Goal: Information Seeking & Learning: Stay updated

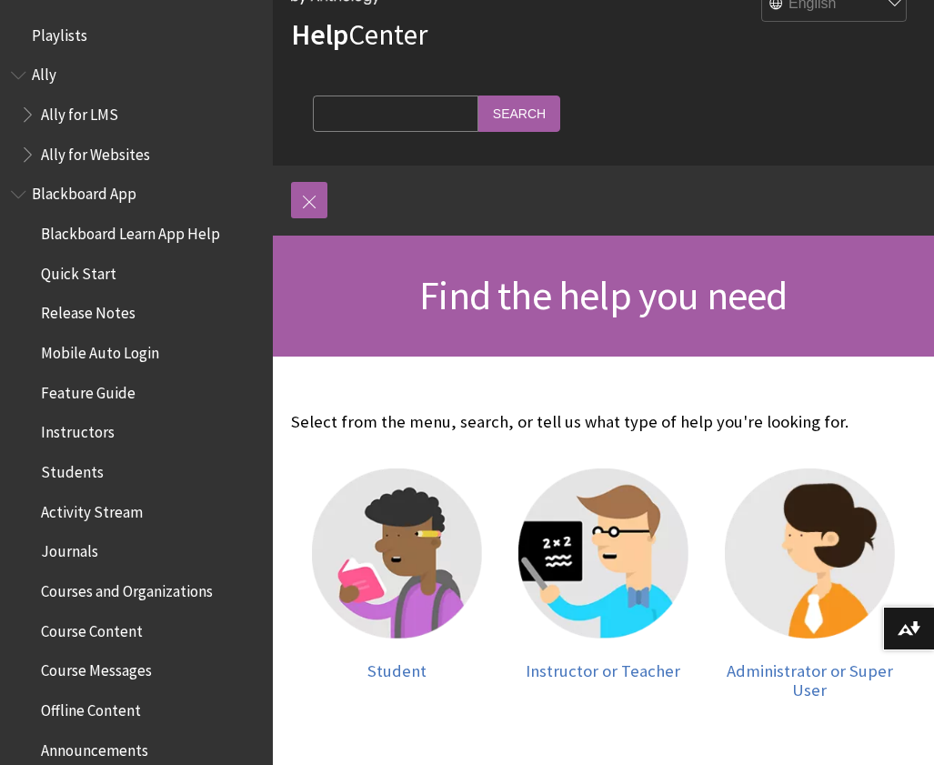
scroll to position [91, 0]
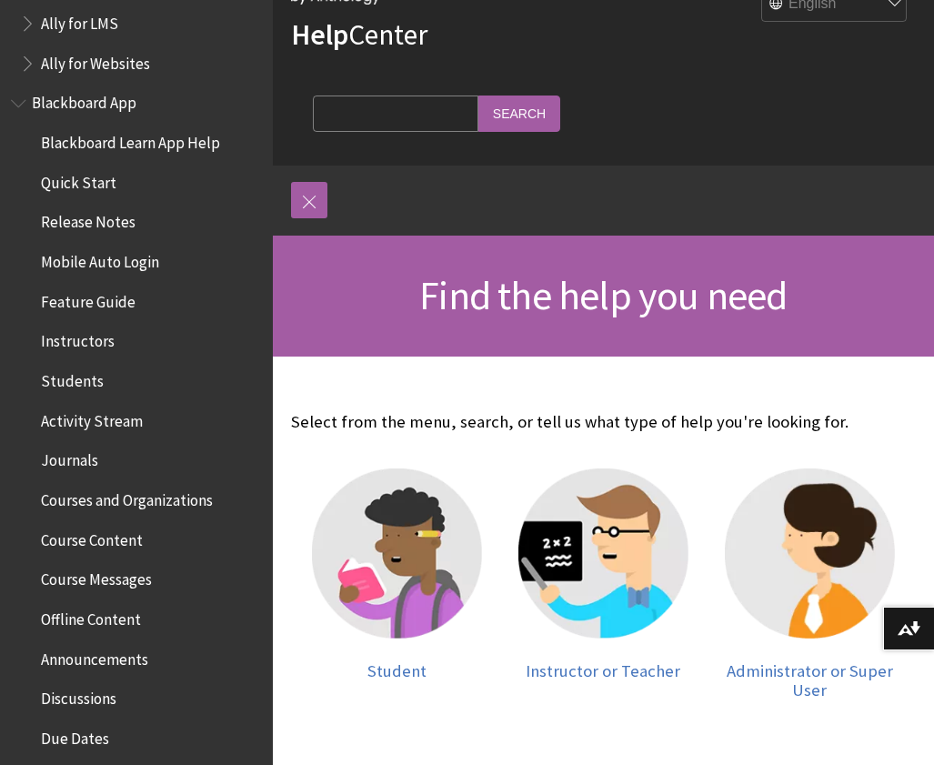
click at [21, 105] on span "Book outline for Blackboard App Help" at bounding box center [20, 99] width 19 height 23
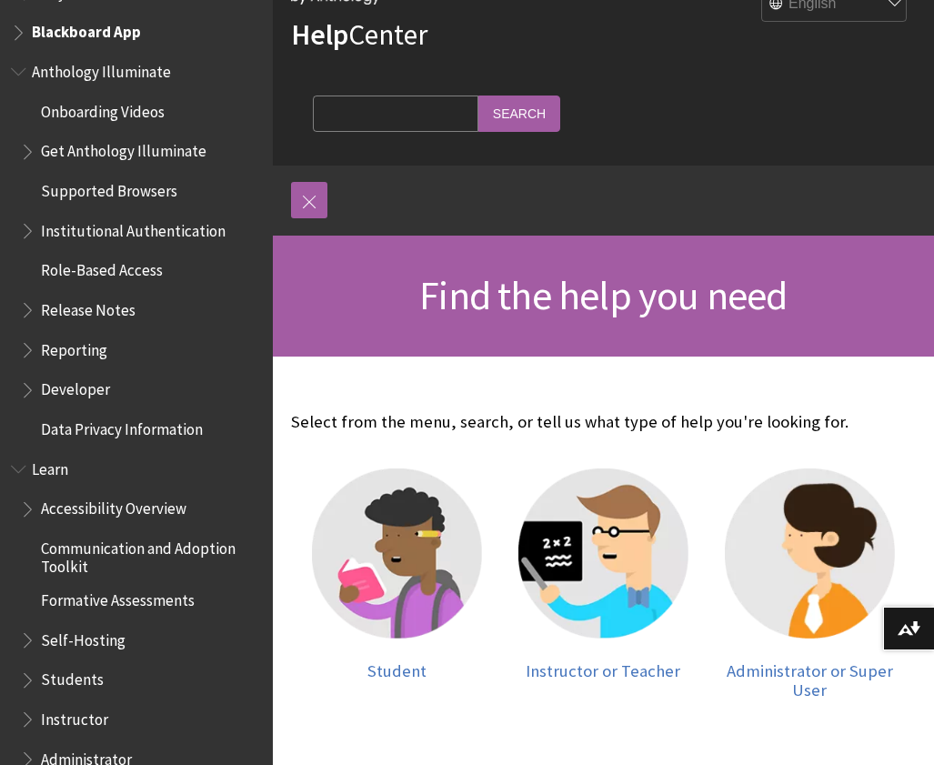
scroll to position [273, 0]
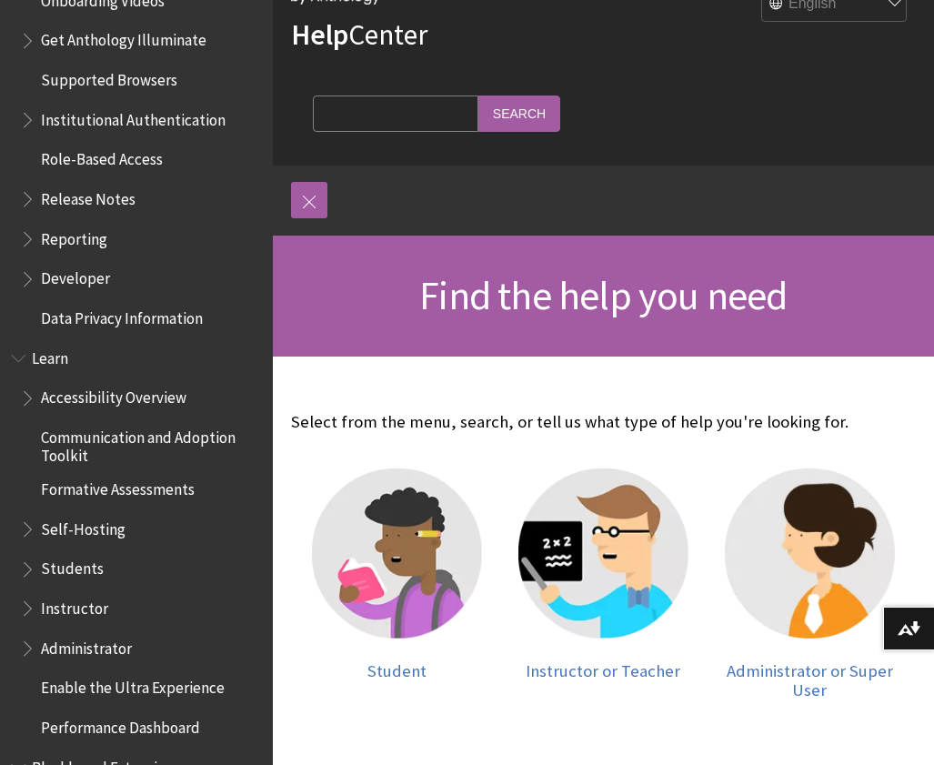
click at [27, 649] on span "Book outline for Blackboard Learn Help" at bounding box center [29, 644] width 19 height 23
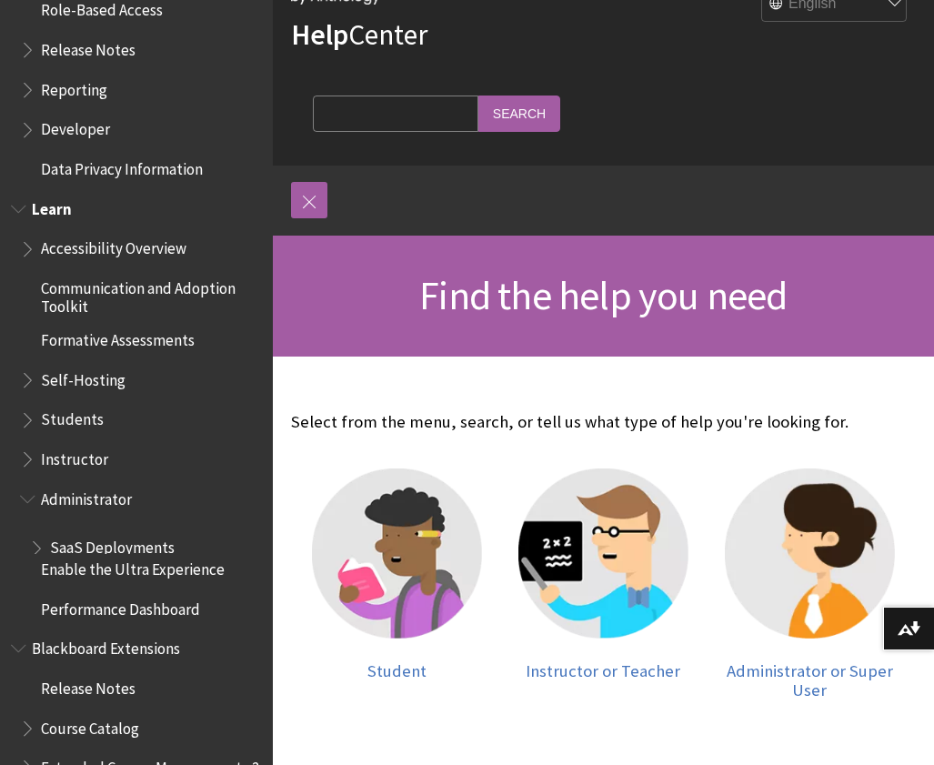
scroll to position [455, 0]
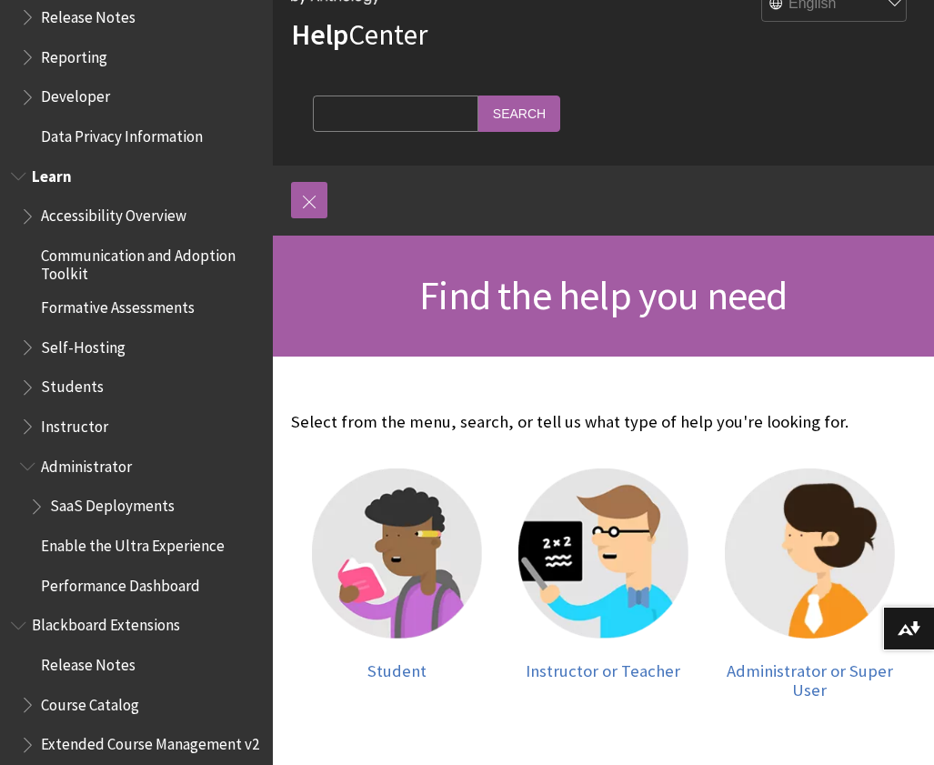
click at [112, 506] on span "SaaS Deployments" at bounding box center [112, 503] width 125 height 25
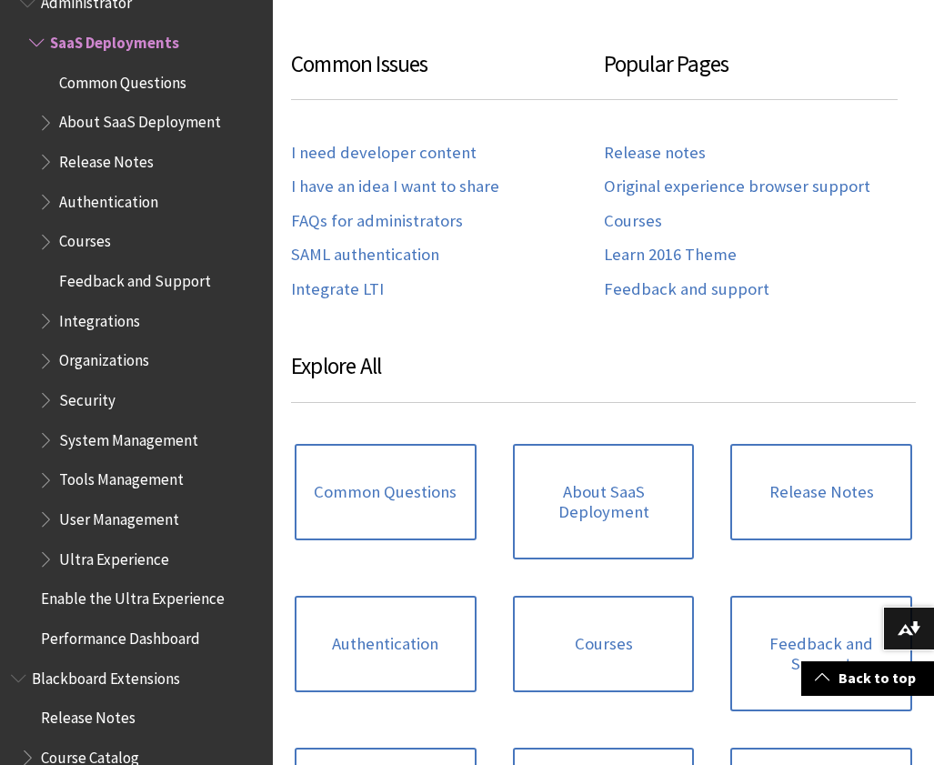
scroll to position [636, 0]
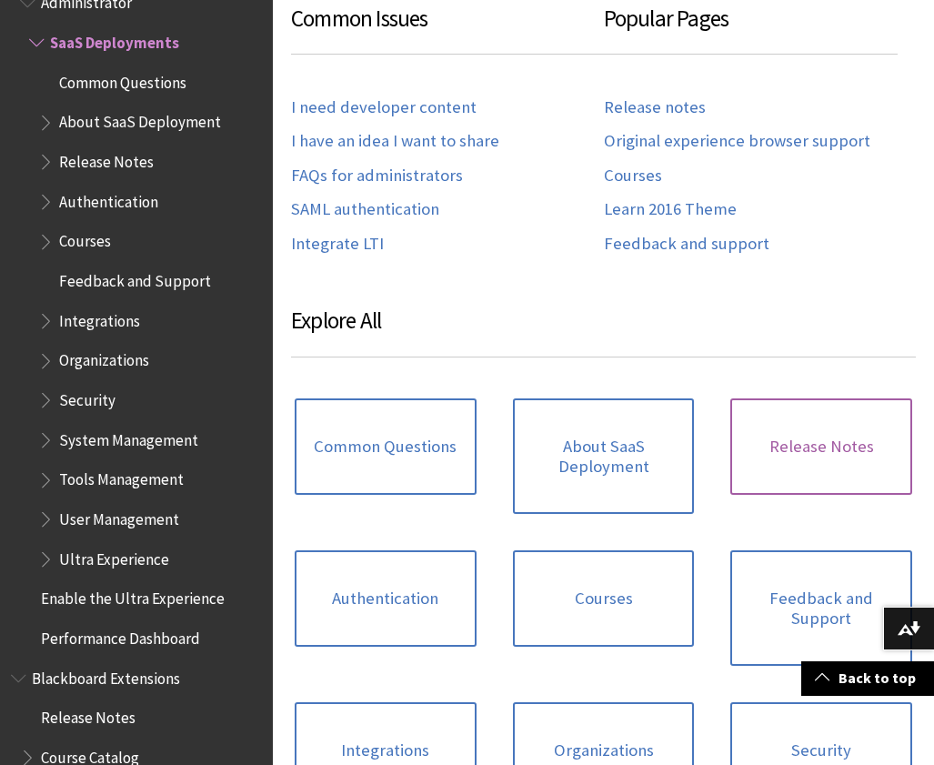
click at [786, 437] on link "Release Notes" at bounding box center [821, 446] width 182 height 96
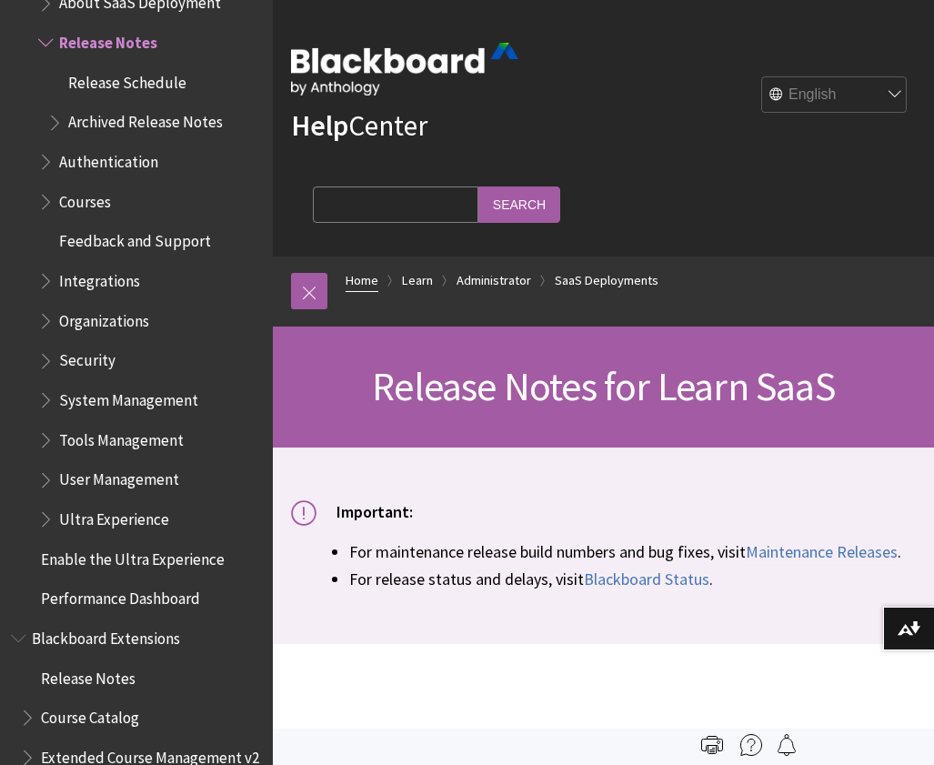
drag, startPoint x: 304, startPoint y: 293, endPoint x: 331, endPoint y: 286, distance: 28.0
click at [305, 292] on link at bounding box center [309, 291] width 36 height 36
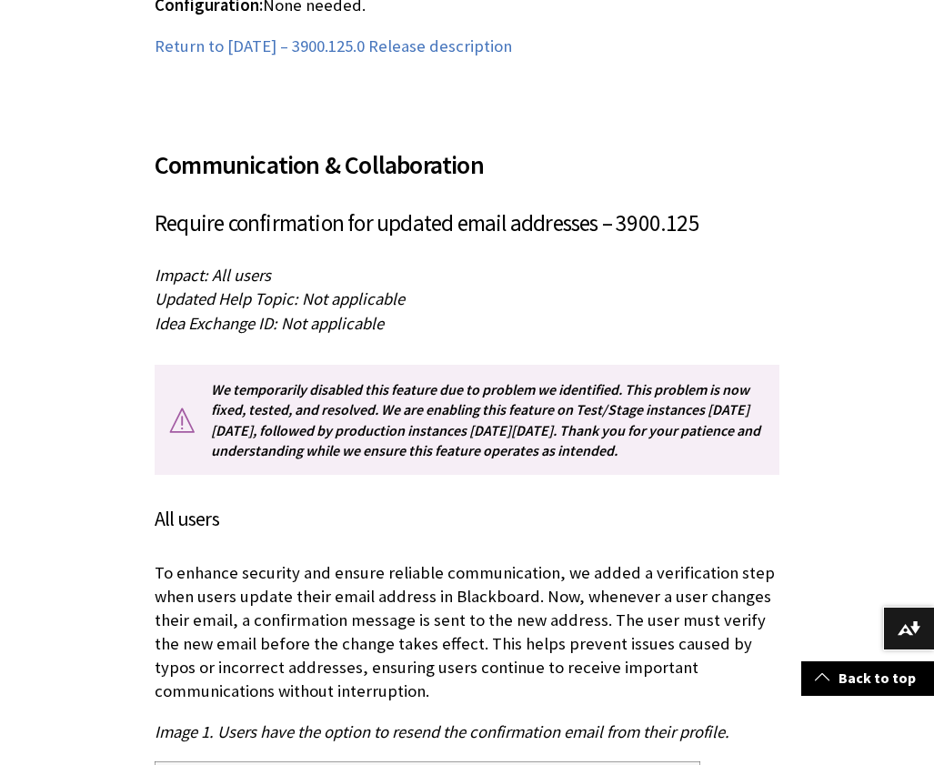
scroll to position [27453, 0]
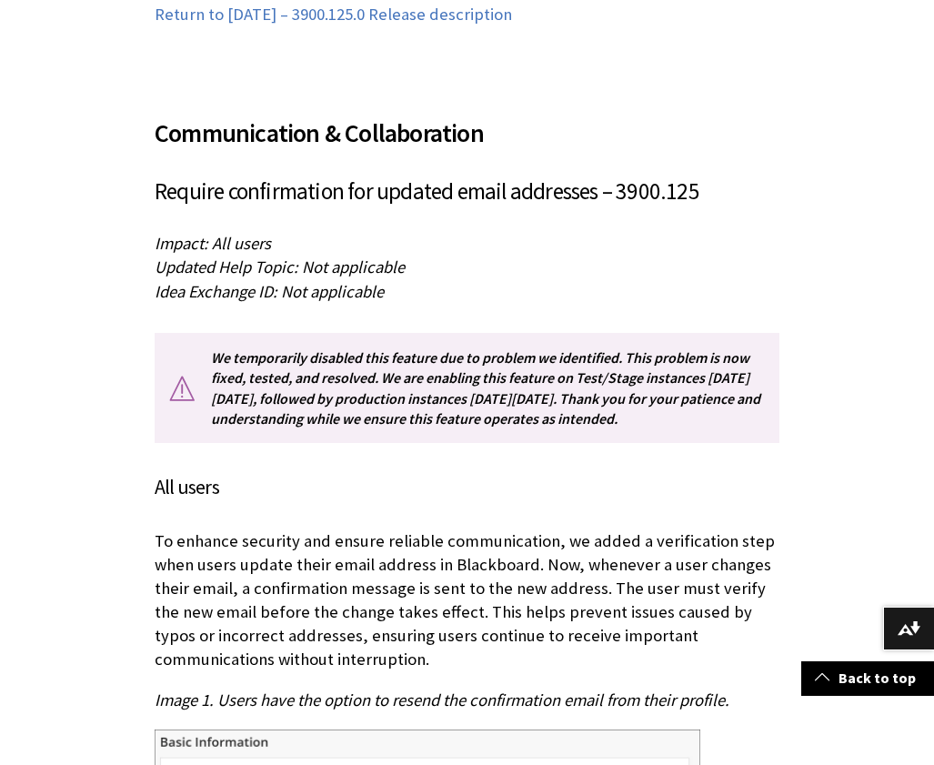
drag, startPoint x: 375, startPoint y: 248, endPoint x: 309, endPoint y: 225, distance: 69.3
click at [230, 151] on div "Communication & Collaboration Require confirmation for updated email addresses …" at bounding box center [467, 702] width 625 height 1220
click at [327, 333] on p "We temporarily disabled this feature due to problem we identified. This problem…" at bounding box center [467, 388] width 625 height 111
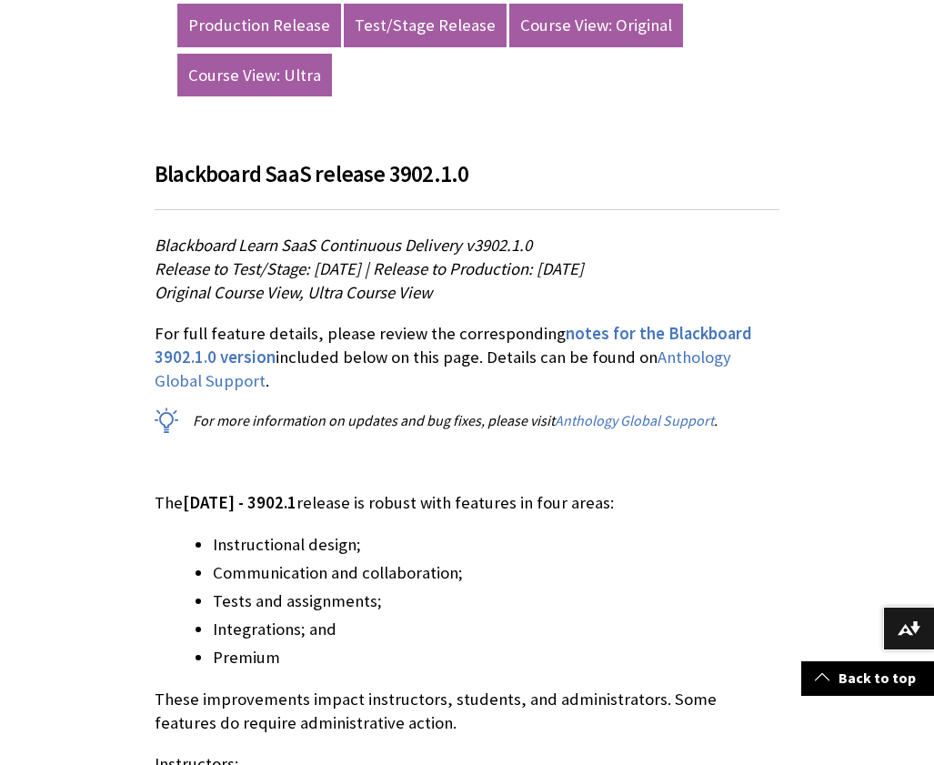
scroll to position [1273, 0]
